Goal: Information Seeking & Learning: Understand process/instructions

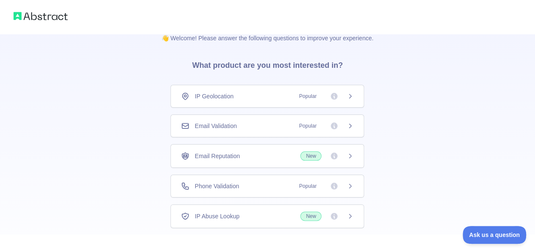
scroll to position [61, 0]
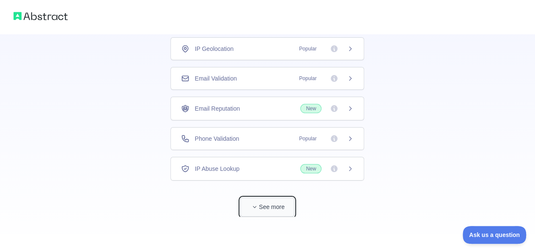
click at [267, 204] on button "See more" at bounding box center [267, 206] width 54 height 19
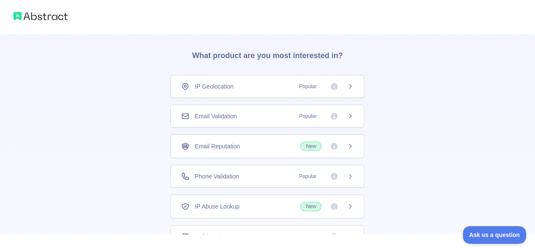
scroll to position [21, 0]
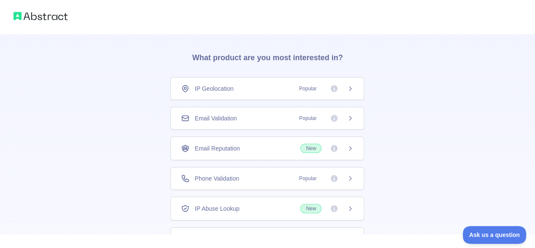
click at [248, 88] on div "IP Geolocation Popular" at bounding box center [267, 88] width 173 height 8
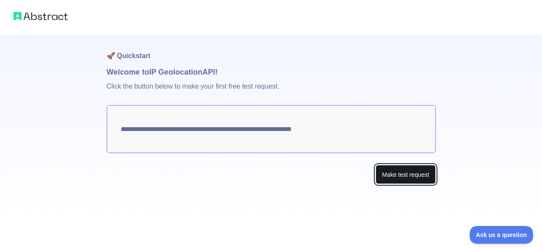
click at [393, 177] on button "Make test request" at bounding box center [405, 174] width 60 height 19
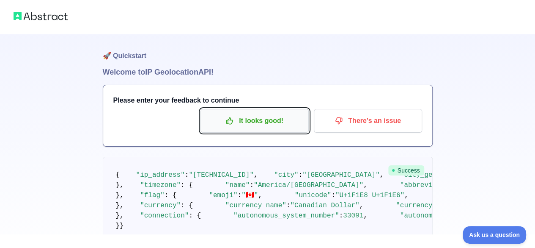
click at [273, 113] on p "It looks good!" at bounding box center [255, 120] width 96 height 14
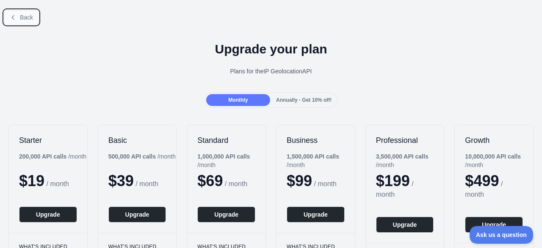
click at [29, 18] on span "Back" at bounding box center [26, 17] width 13 height 7
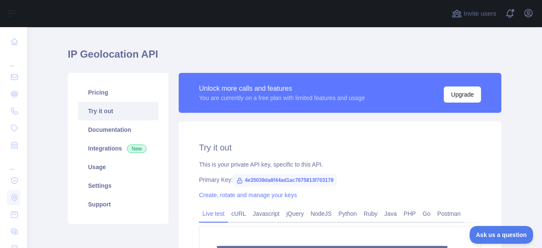
scroll to position [17, 0]
